Goal: Check status: Check status

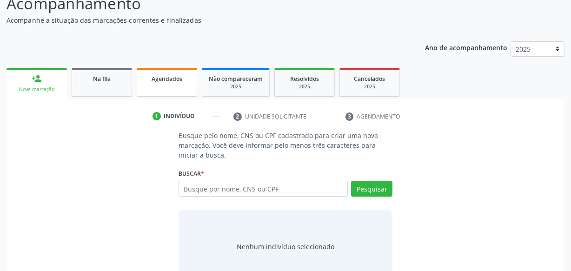
click at [148, 81] on div "Agendados" at bounding box center [167, 79] width 47 height 10
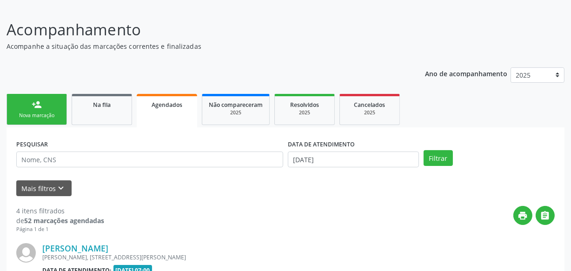
scroll to position [84, 0]
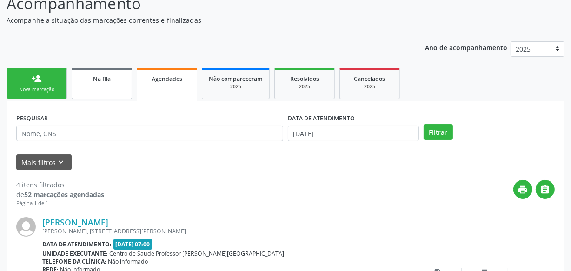
click at [102, 96] on link "Na fila" at bounding box center [102, 83] width 60 height 31
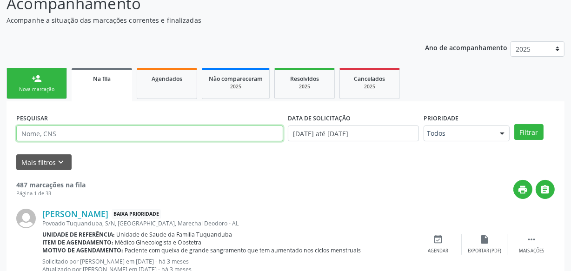
click at [87, 128] on input "text" at bounding box center [149, 134] width 267 height 16
type input "[PERSON_NAME]"
click at [515, 124] on button "Filtrar" at bounding box center [529, 132] width 29 height 16
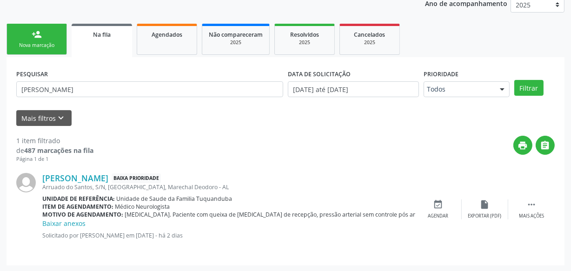
scroll to position [129, 0]
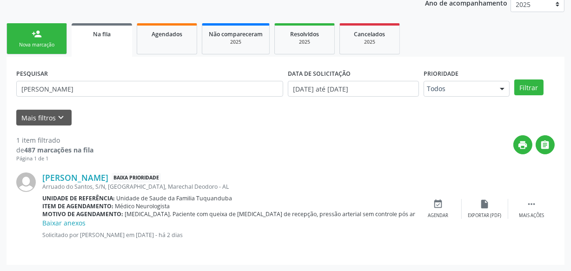
click at [52, 47] on div "Nova marcação" at bounding box center [36, 44] width 47 height 7
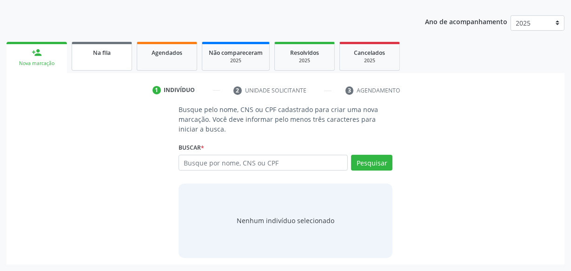
scroll to position [110, 0]
click at [101, 51] on span "Na fila" at bounding box center [102, 53] width 18 height 8
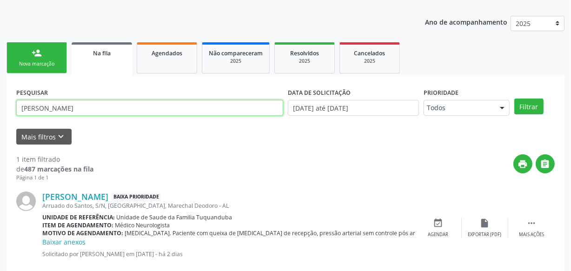
drag, startPoint x: 69, startPoint y: 112, endPoint x: 0, endPoint y: 107, distance: 69.5
click at [0, 107] on div "Acompanhamento Acompanhe a situação das marcações correntes e finalizadas Relat…" at bounding box center [285, 122] width 571 height 336
click at [515, 99] on button "Filtrar" at bounding box center [529, 107] width 29 height 16
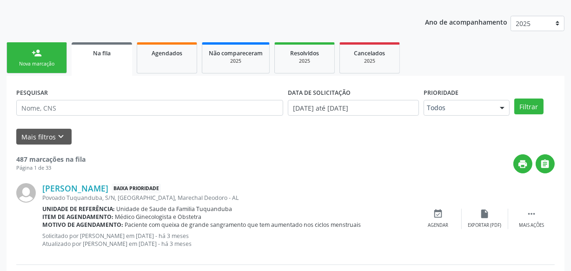
click at [34, 60] on div "Nova marcação" at bounding box center [36, 63] width 47 height 7
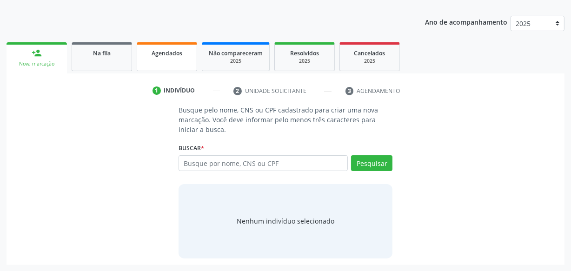
click at [146, 58] on link "Agendados" at bounding box center [167, 56] width 60 height 29
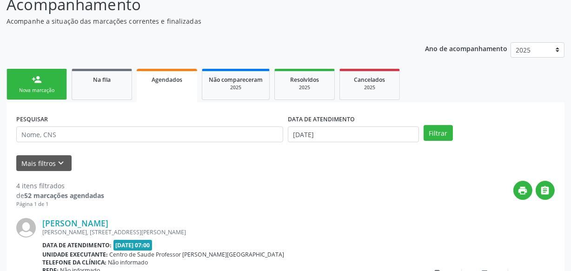
scroll to position [0, 0]
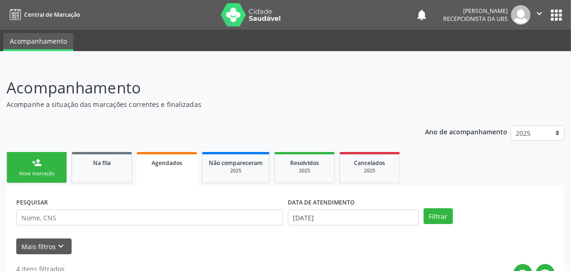
click at [44, 175] on div "Nova marcação" at bounding box center [36, 173] width 47 height 7
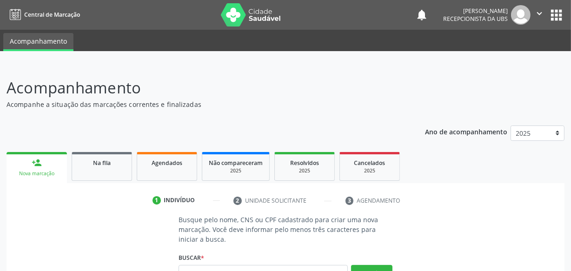
click at [59, 147] on div "Ano de acompanhamento 2025 person_add Nova marcação Na fila Agendados Não compa…" at bounding box center [286, 247] width 558 height 256
click at [154, 83] on p "Acompanhamento" at bounding box center [202, 87] width 391 height 23
